Goal: Find specific fact

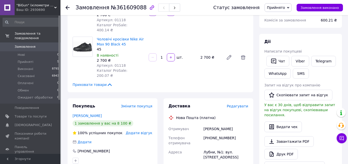
scroll to position [69, 0]
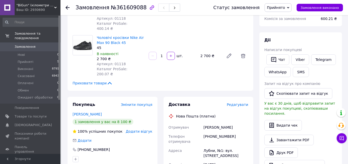
click at [222, 123] on div "[PERSON_NAME]" at bounding box center [226, 127] width 47 height 9
copy div "[PERSON_NAME]"
click at [219, 132] on div "[PHONE_NUMBER]" at bounding box center [226, 139] width 47 height 14
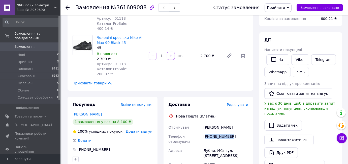
click at [219, 132] on div "[PHONE_NUMBER]" at bounding box center [226, 139] width 47 height 14
copy div "[PHONE_NUMBER]"
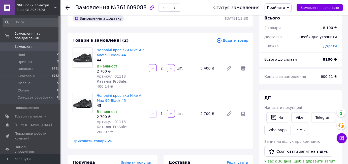
scroll to position [0, 0]
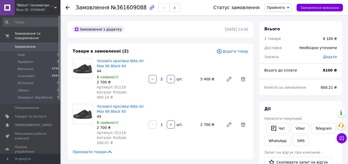
click at [128, 8] on span "№361609088" at bounding box center [129, 8] width 36 height 6
